Goal: Transaction & Acquisition: Download file/media

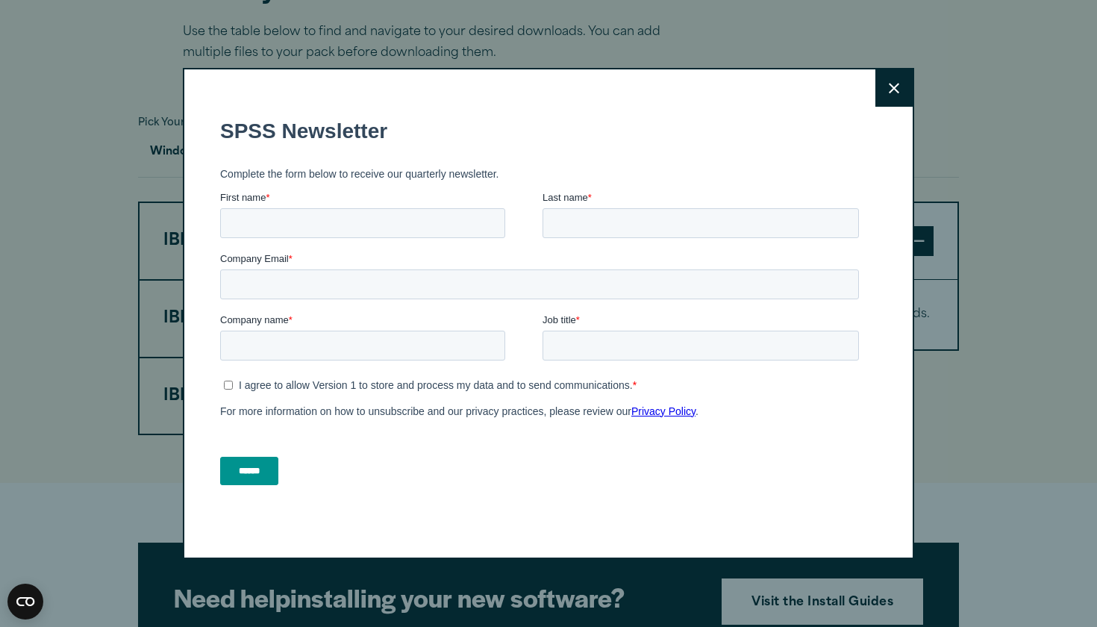
click at [906, 80] on button "Close" at bounding box center [893, 87] width 37 height 37
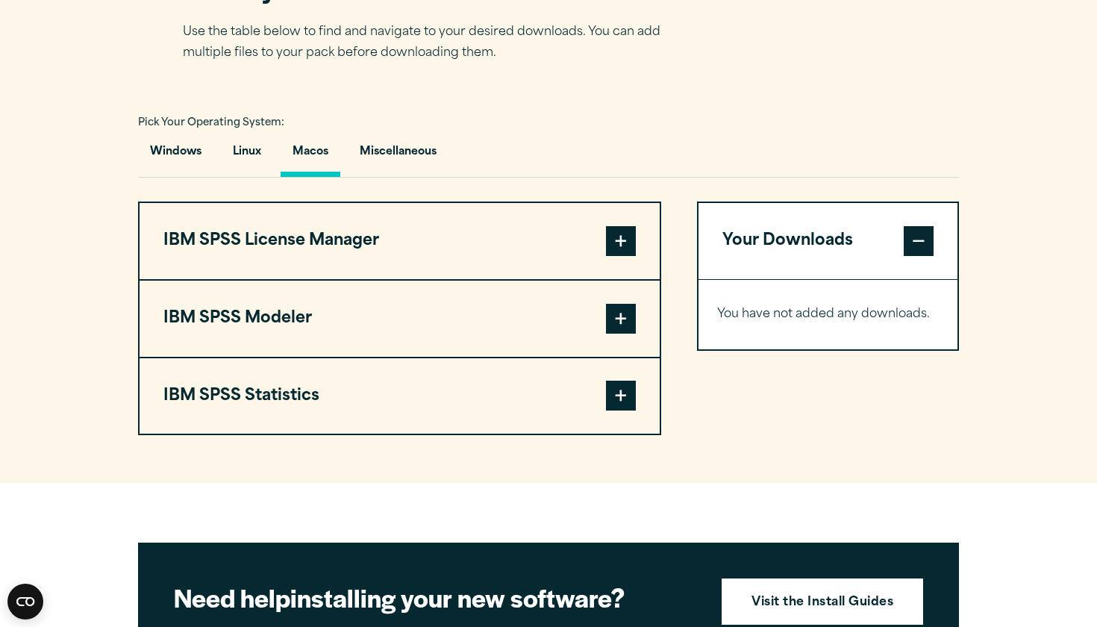
scroll to position [1041, 0]
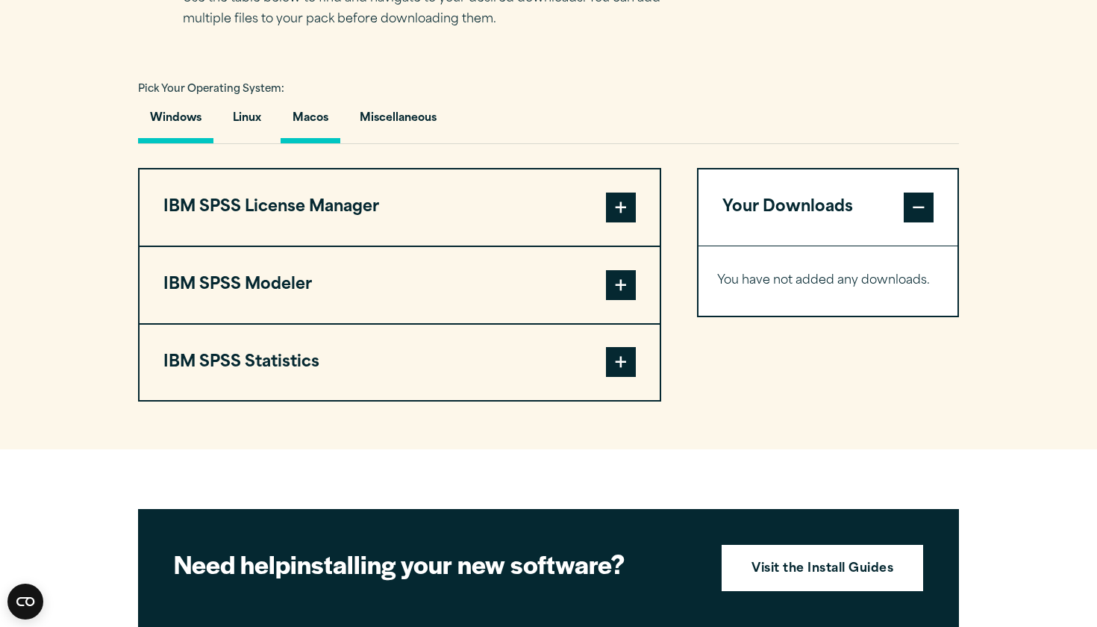
click at [166, 119] on button "Windows" at bounding box center [175, 122] width 75 height 43
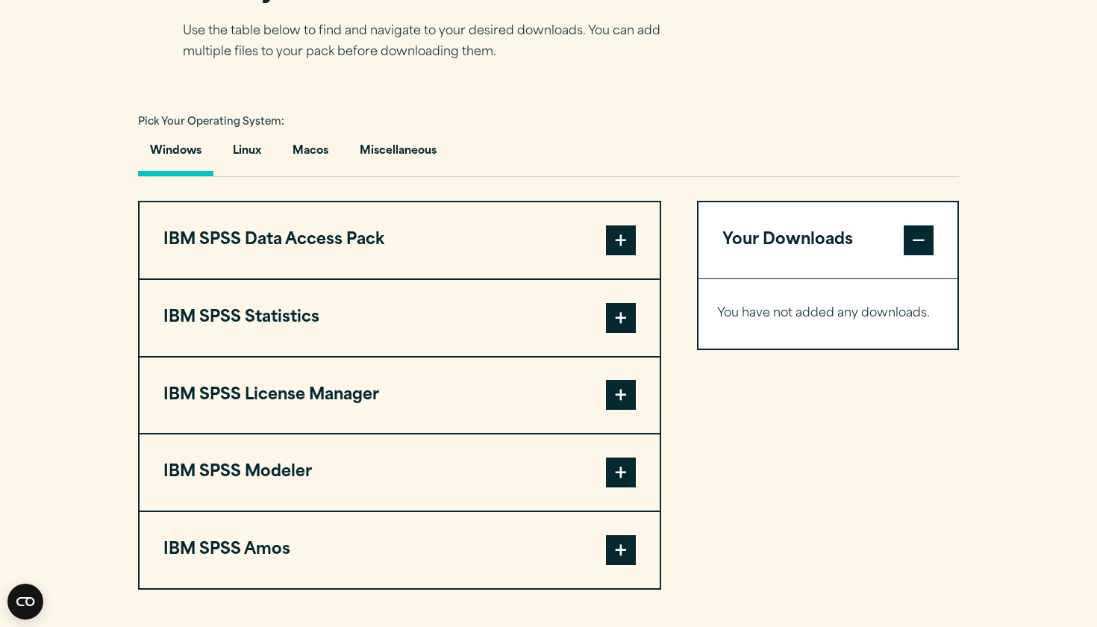
scroll to position [1013, 0]
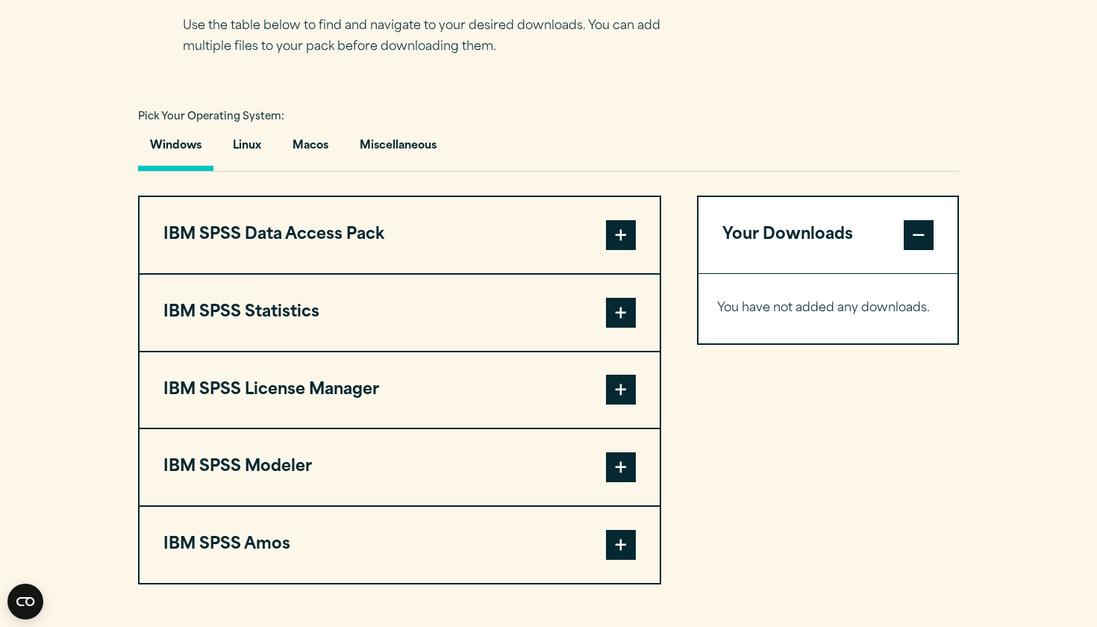
click at [450, 228] on button "IBM SPSS Data Access Pack" at bounding box center [400, 235] width 520 height 76
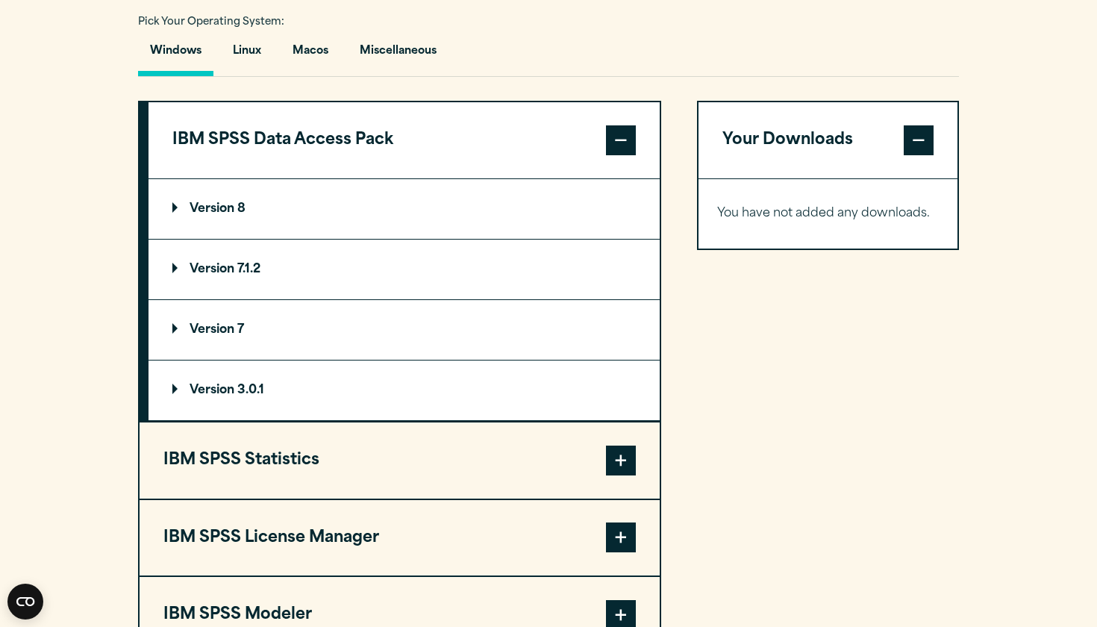
scroll to position [1127, 0]
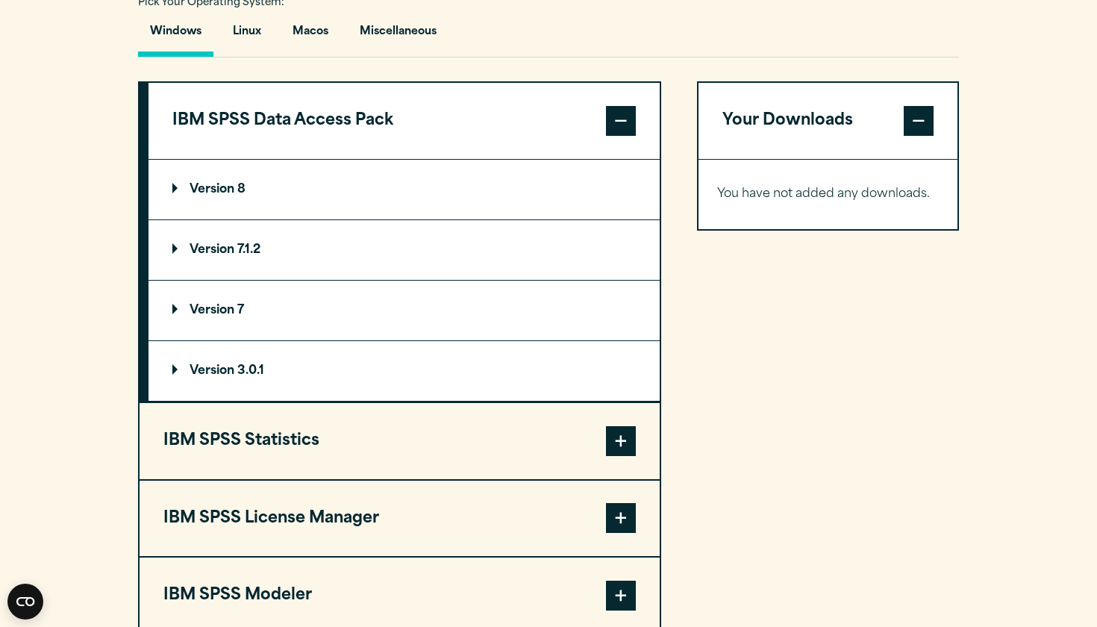
click at [392, 457] on button "IBM SPSS Statistics" at bounding box center [400, 441] width 520 height 76
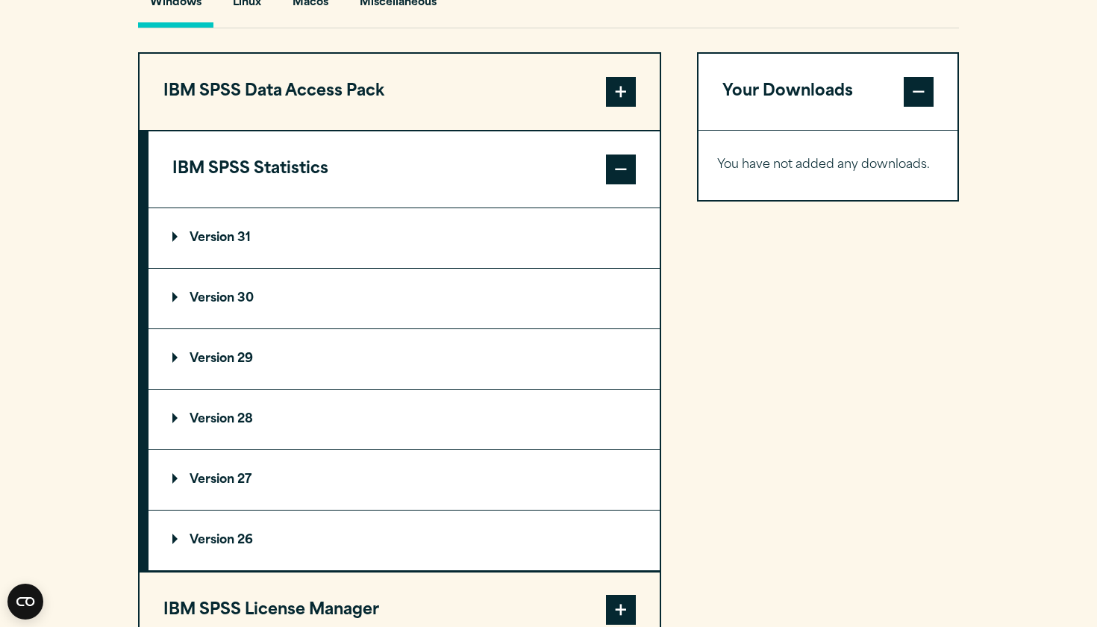
scroll to position [1159, 0]
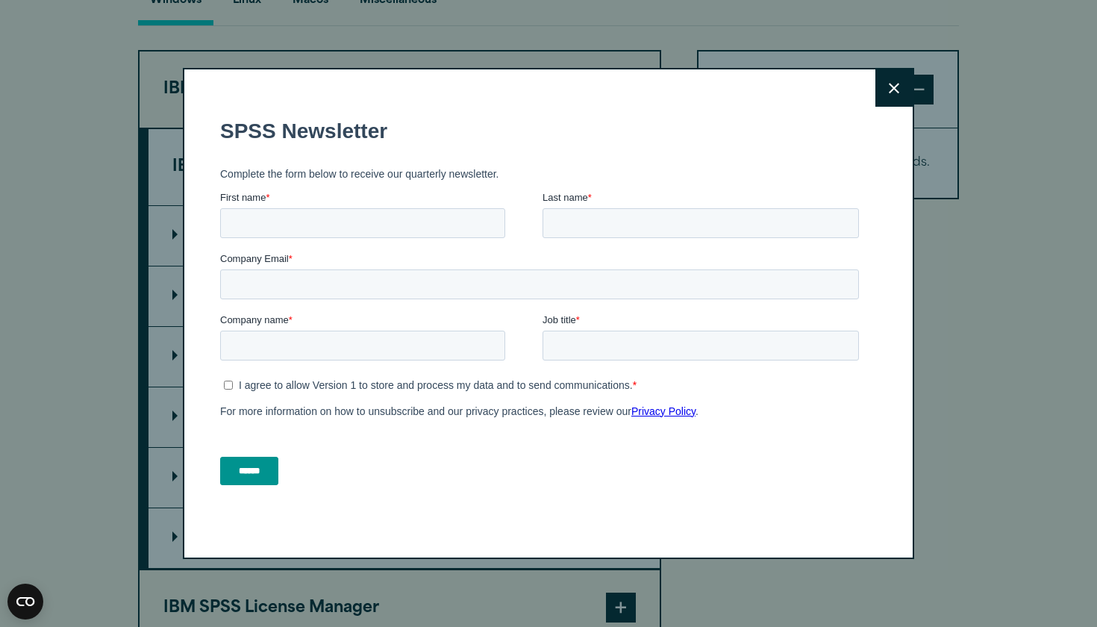
click at [892, 88] on icon at bounding box center [894, 88] width 10 height 11
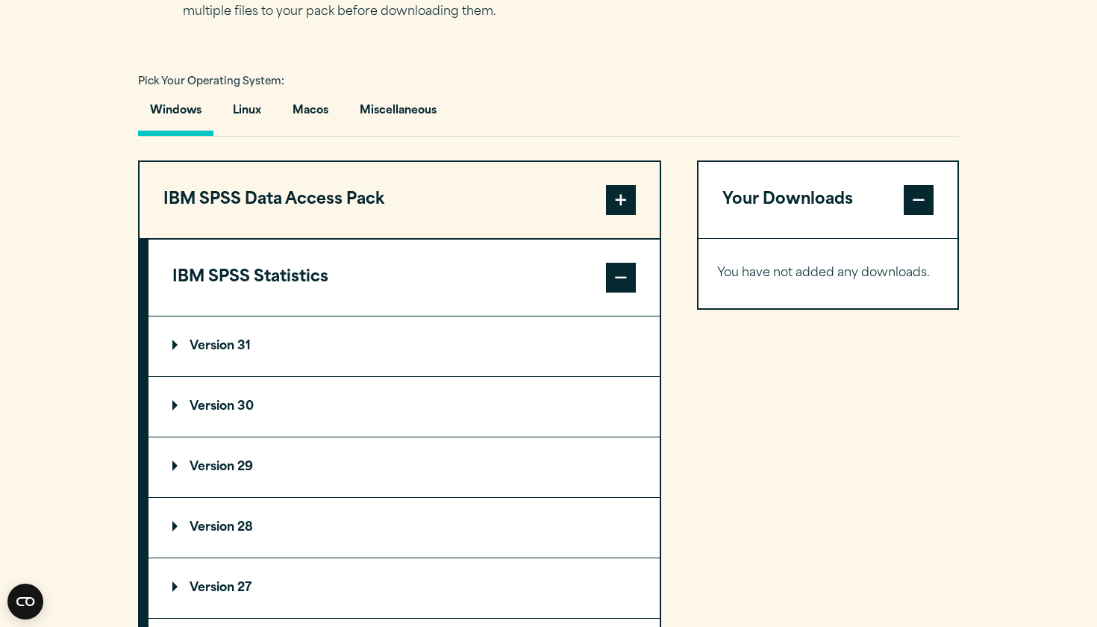
scroll to position [1043, 0]
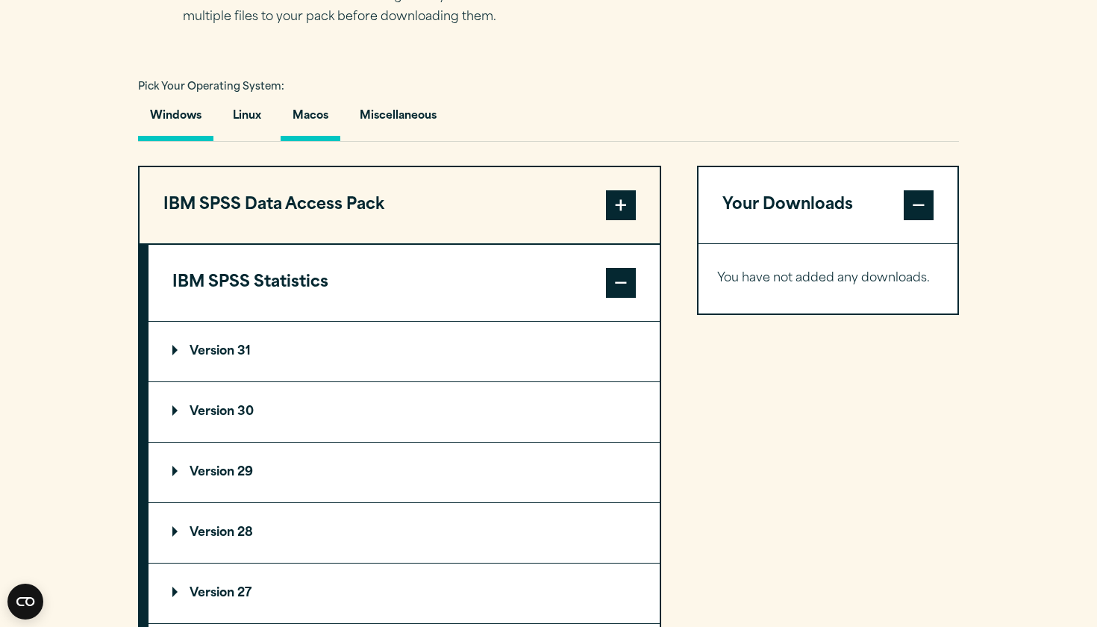
click at [309, 111] on button "Macos" at bounding box center [311, 119] width 60 height 43
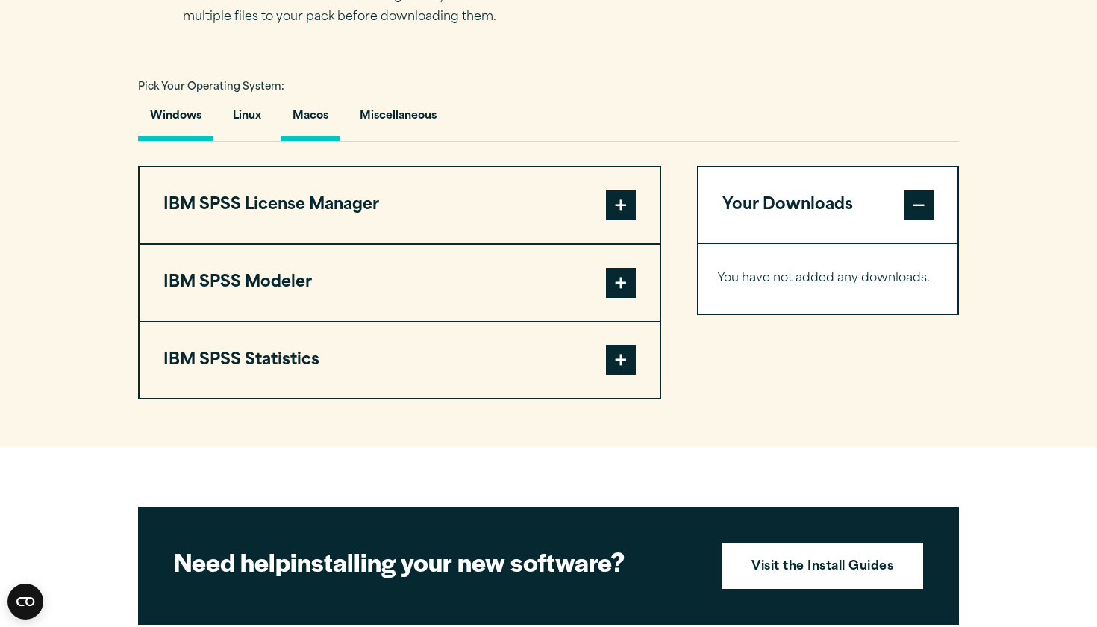
click at [160, 122] on button "Windows" at bounding box center [175, 119] width 75 height 43
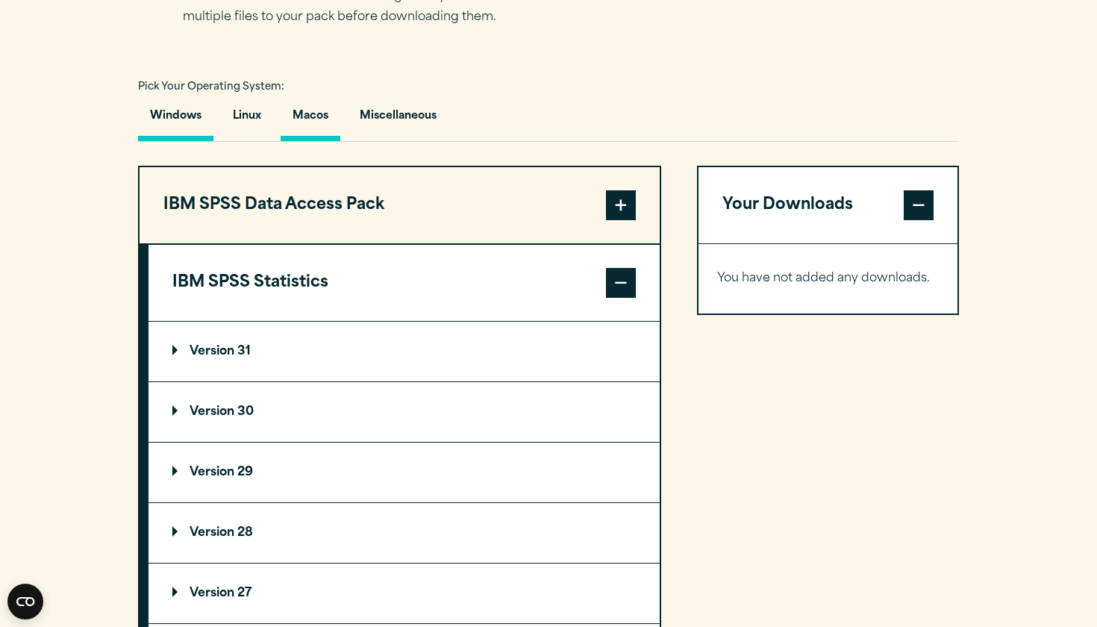
click at [307, 121] on button "Macos" at bounding box center [311, 119] width 60 height 43
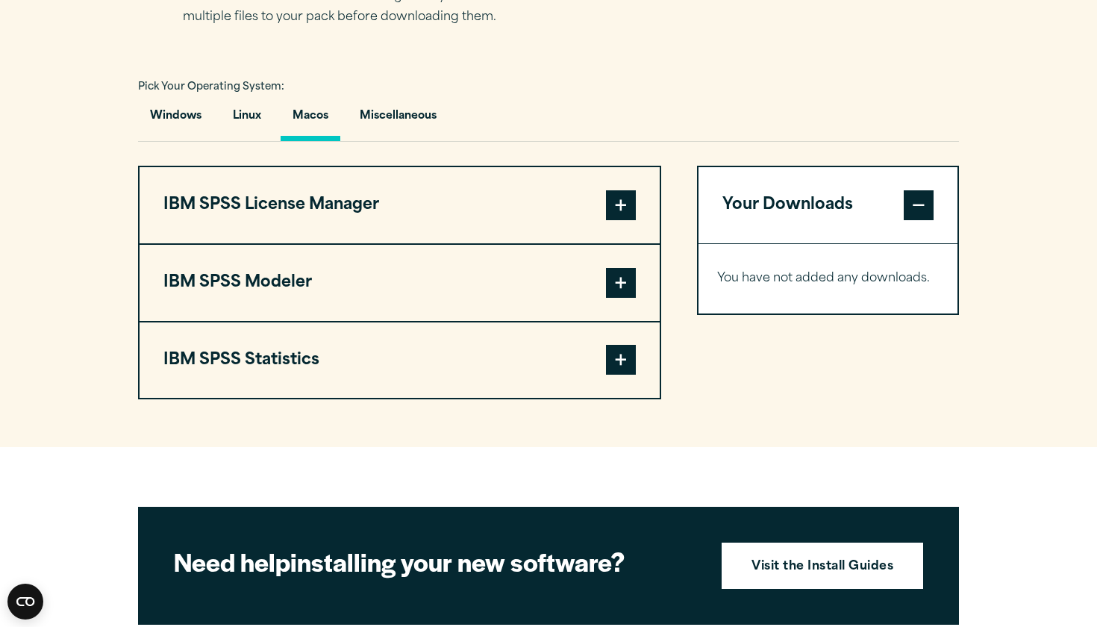
drag, startPoint x: 308, startPoint y: 377, endPoint x: 309, endPoint y: 384, distance: 7.5
click at [309, 381] on button "IBM SPSS Statistics" at bounding box center [400, 360] width 520 height 76
click at [290, 348] on button "IBM SPSS Statistics" at bounding box center [400, 360] width 520 height 76
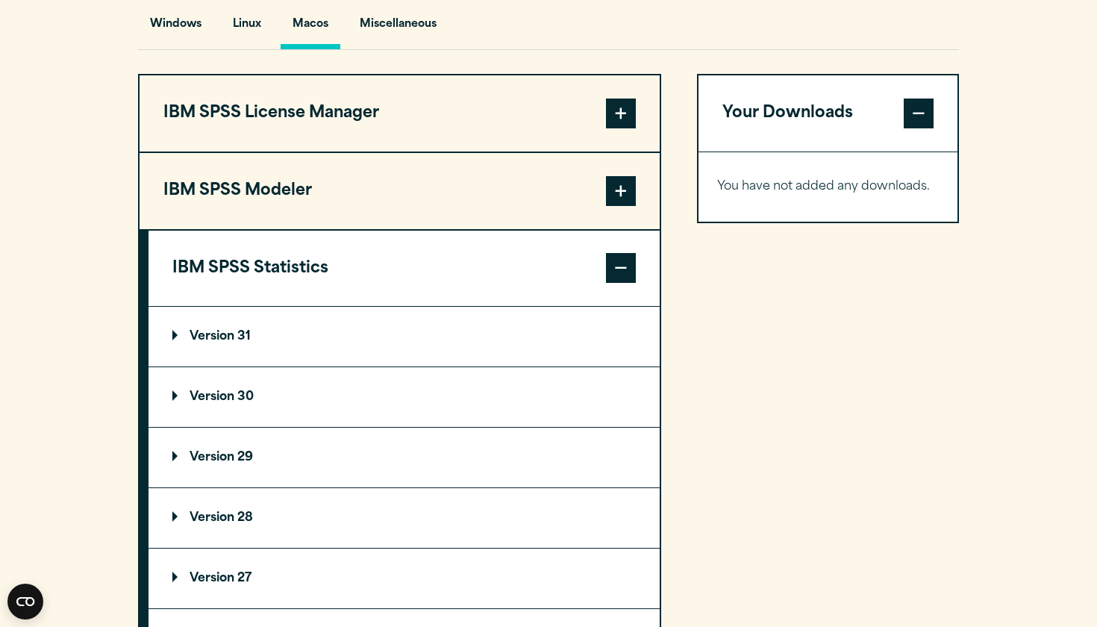
scroll to position [1148, 0]
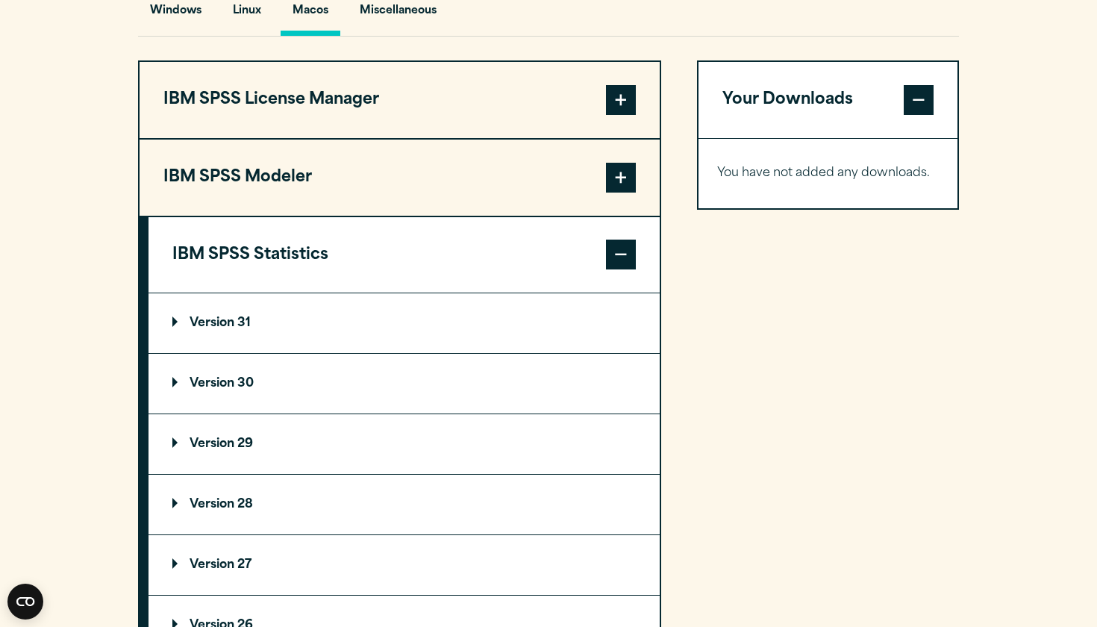
click at [251, 388] on p "Version 30" at bounding box center [212, 384] width 81 height 12
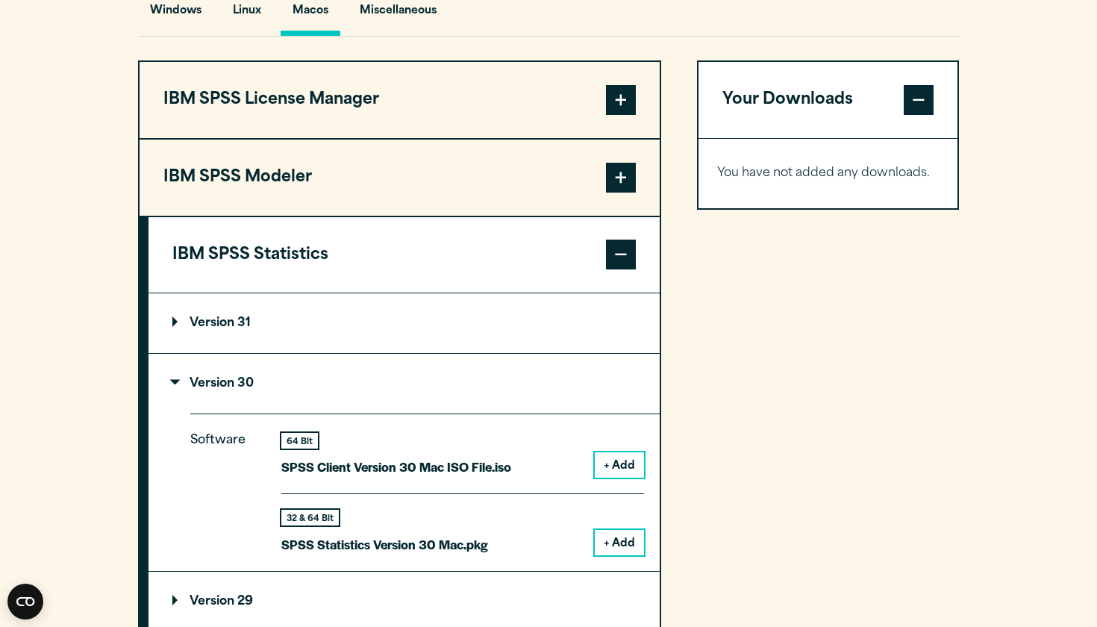
click at [513, 530] on div "32 & 64 Bit SPSS Statistics Version 30 Mac.pkg + Add" at bounding box center [462, 524] width 363 height 62
click at [623, 534] on button "+ Add" at bounding box center [619, 542] width 49 height 25
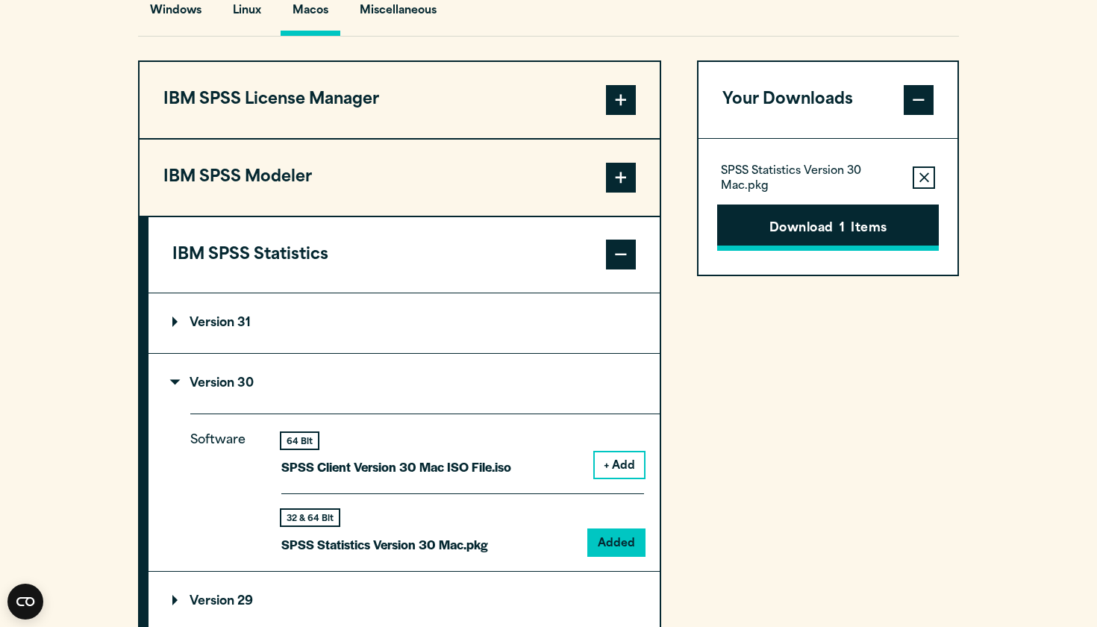
click at [805, 242] on button "Download 1 Items" at bounding box center [828, 227] width 222 height 46
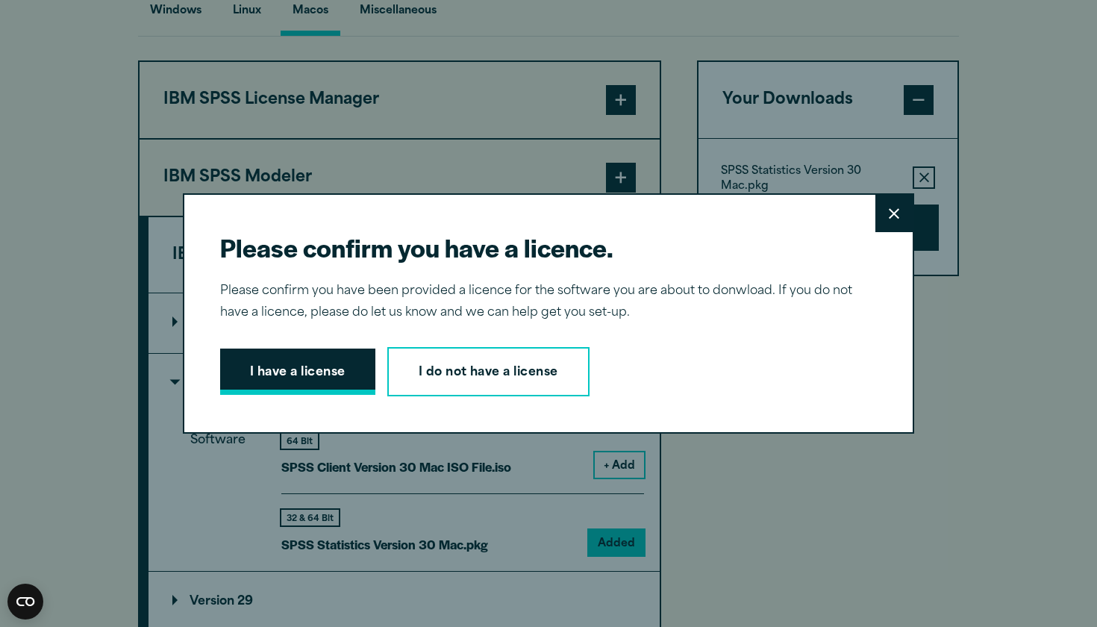
click at [313, 366] on button "I have a license" at bounding box center [297, 371] width 155 height 46
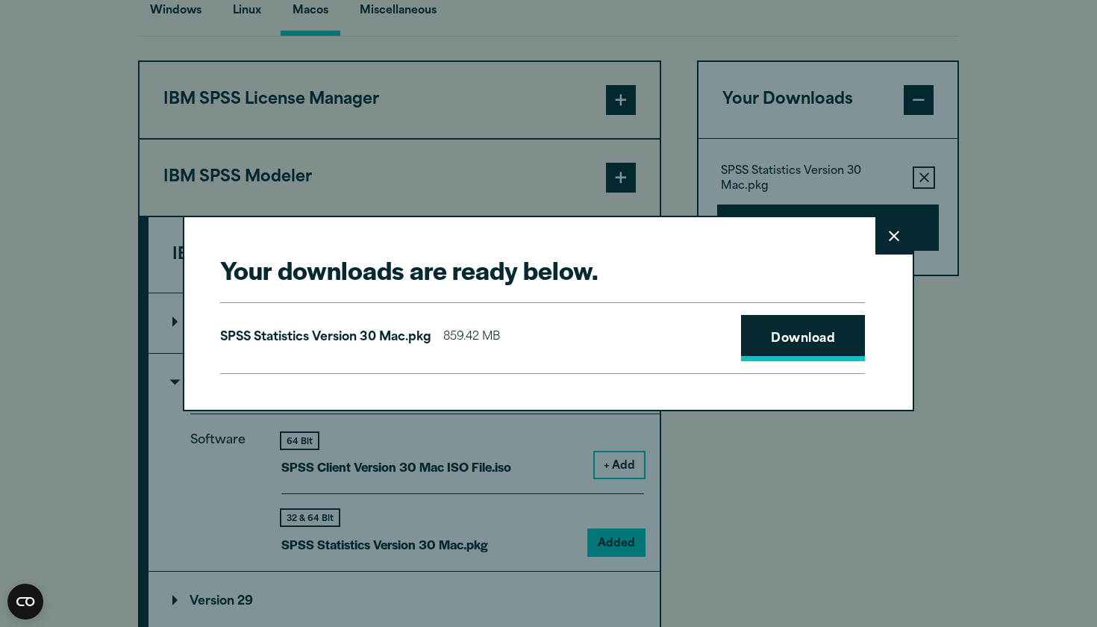
click at [816, 337] on link "Download" at bounding box center [803, 338] width 124 height 46
click at [892, 243] on button "Close" at bounding box center [893, 235] width 37 height 37
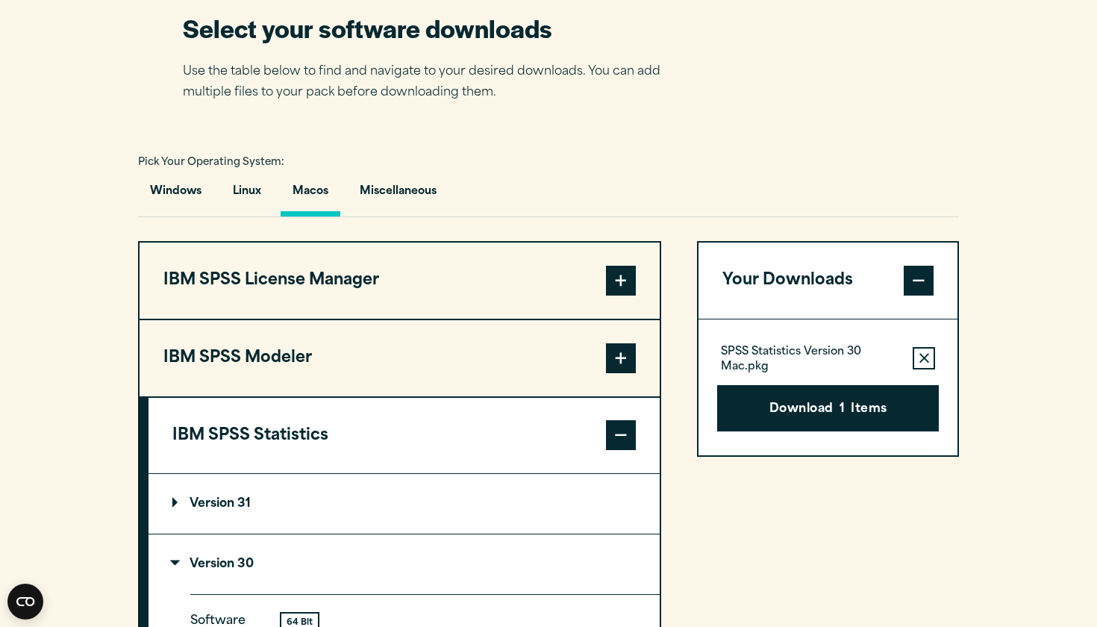
scroll to position [716, 0]
